Goal: Task Accomplishment & Management: Understand process/instructions

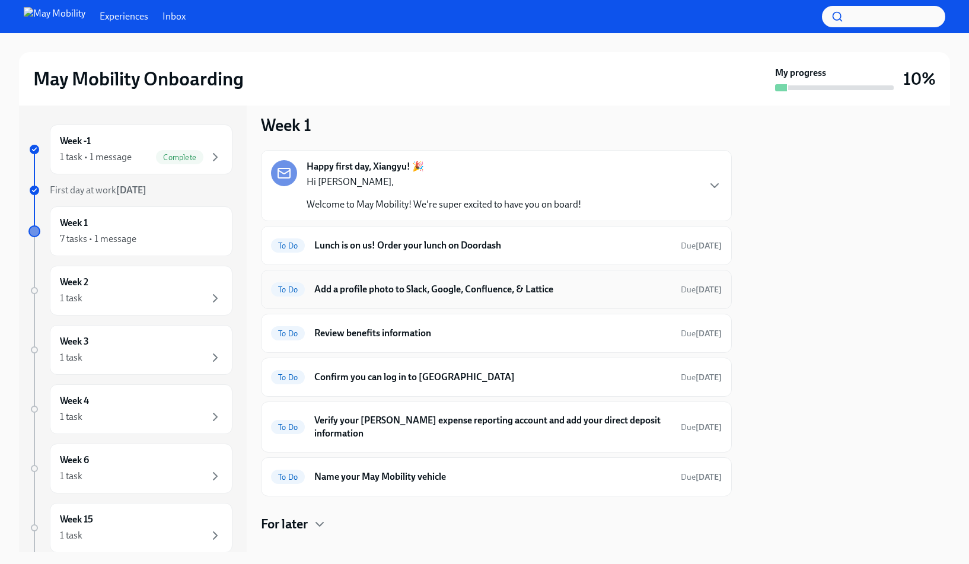
scroll to position [17, 0]
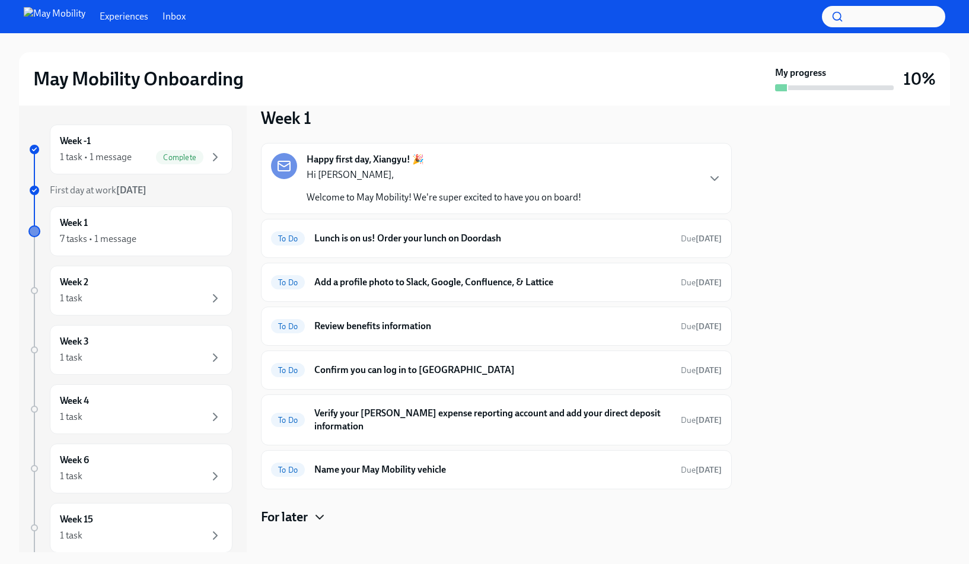
click at [316, 510] on icon "button" at bounding box center [320, 517] width 14 height 14
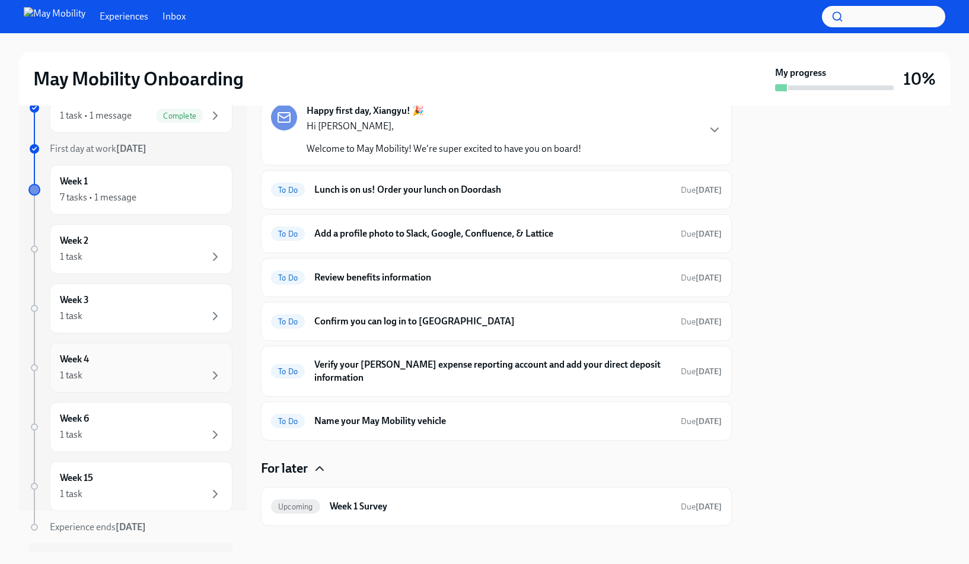
scroll to position [71, 0]
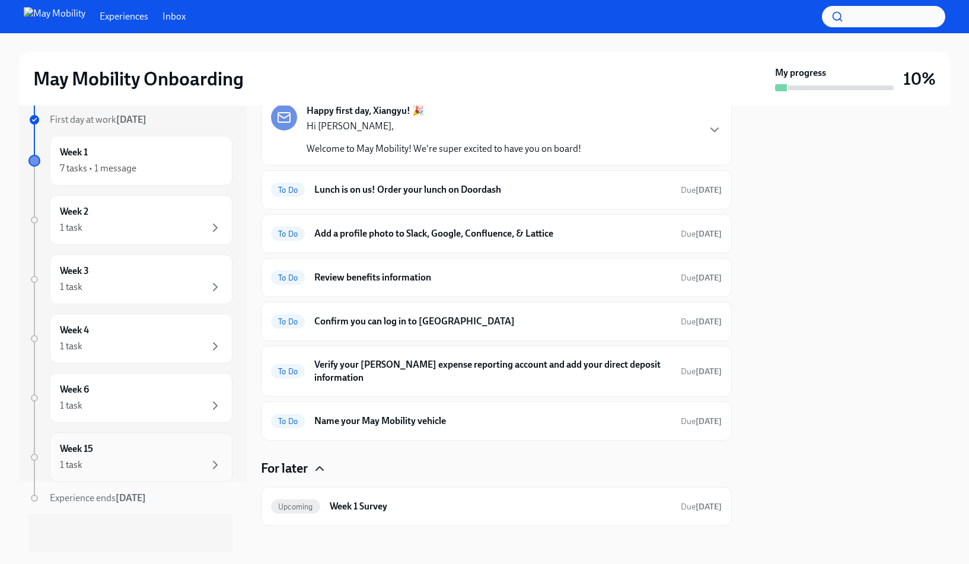
click at [162, 473] on div "Week 15 1 task" at bounding box center [141, 457] width 183 height 50
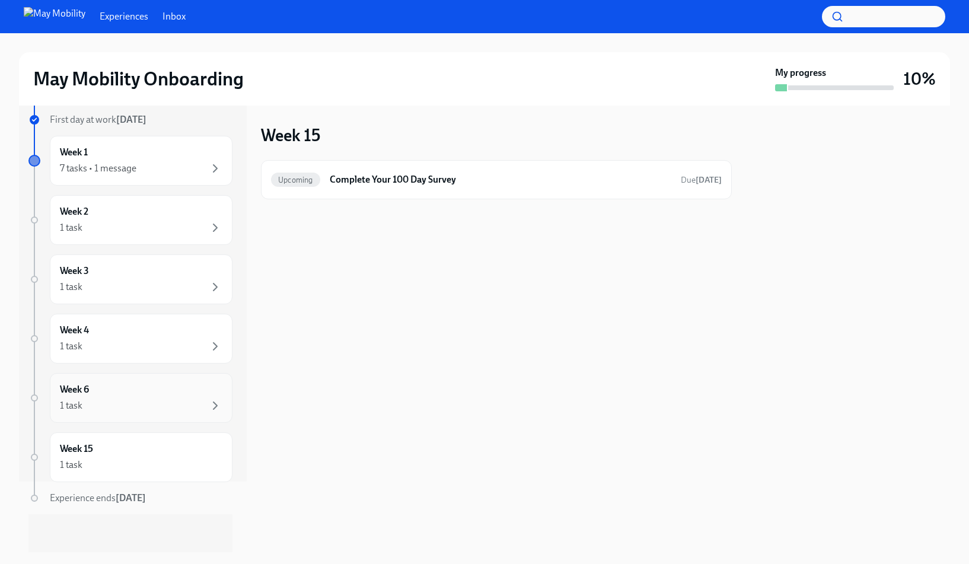
click at [149, 407] on div "1 task" at bounding box center [141, 405] width 162 height 14
click at [145, 336] on div "Week 4 1 task" at bounding box center [141, 339] width 162 height 30
click at [157, 272] on div "Week 3 1 task" at bounding box center [141, 279] width 162 height 30
click at [167, 235] on div "Week 2 1 task" at bounding box center [141, 220] width 183 height 50
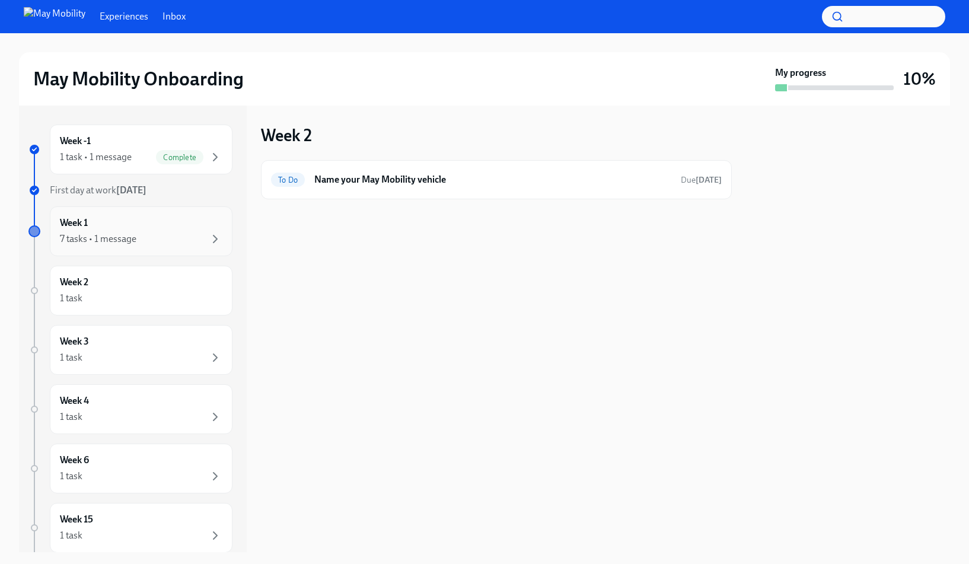
click at [154, 225] on div "Week 1 7 tasks • 1 message" at bounding box center [141, 231] width 162 height 30
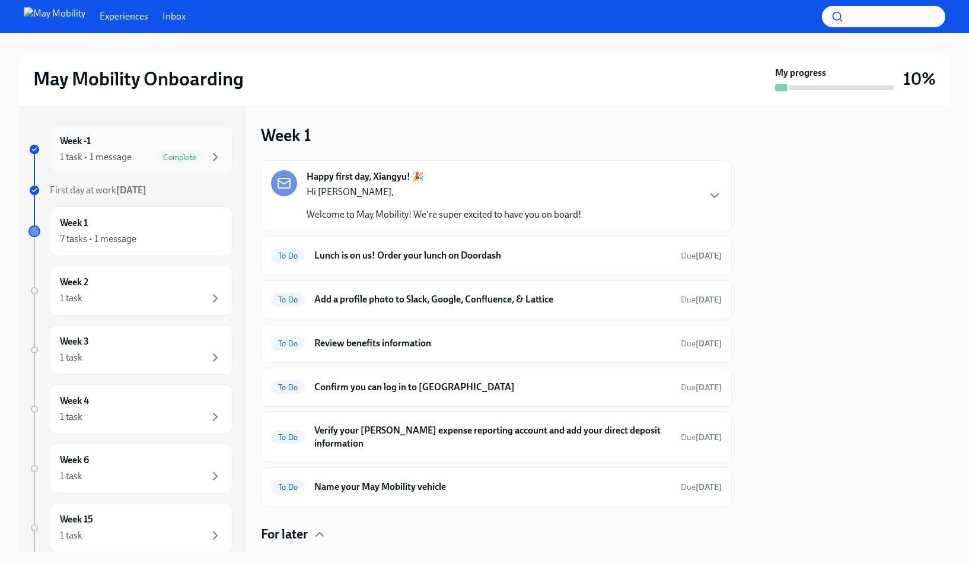
click at [156, 152] on div "Complete" at bounding box center [179, 157] width 47 height 14
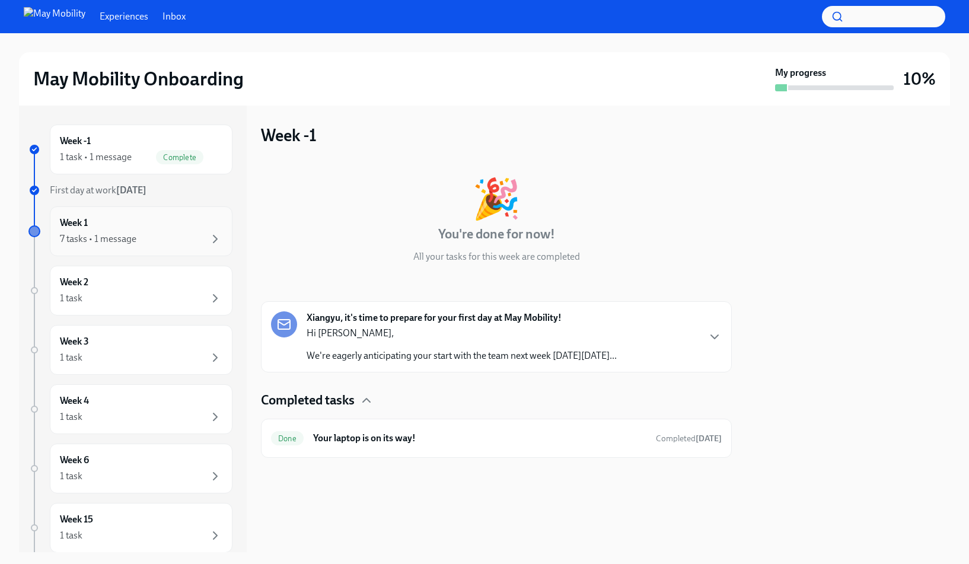
click at [145, 237] on div "7 tasks • 1 message" at bounding box center [141, 239] width 162 height 14
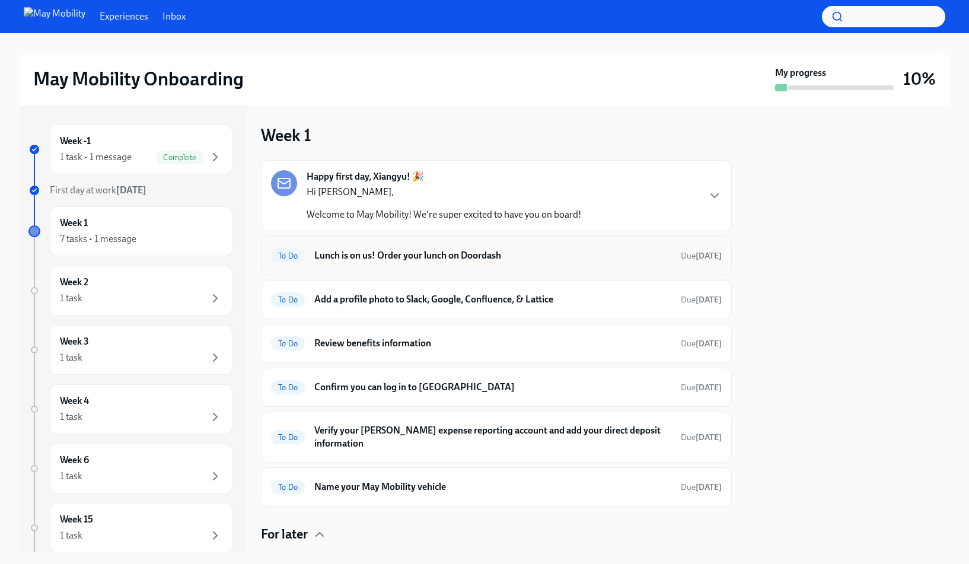
click at [525, 257] on h6 "Lunch is on us! Order your lunch on Doordash" at bounding box center [492, 255] width 357 height 13
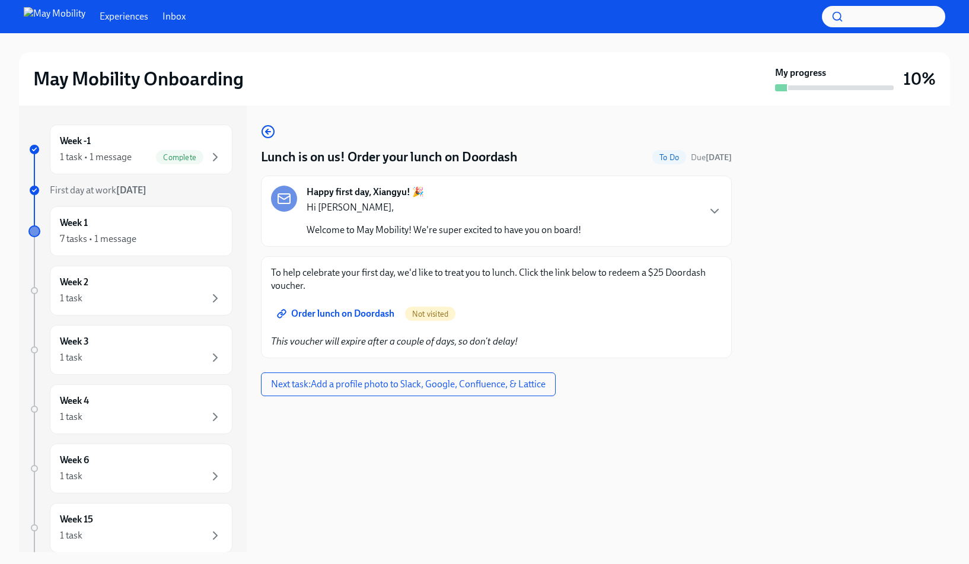
click at [356, 313] on span "Order lunch on Doordash" at bounding box center [336, 314] width 115 height 12
